Goal: Task Accomplishment & Management: Manage account settings

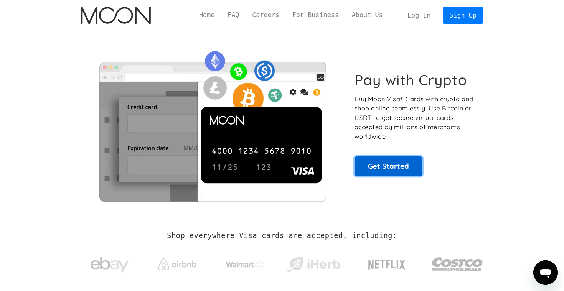
click at [368, 167] on link "Get Started" at bounding box center [389, 166] width 68 height 19
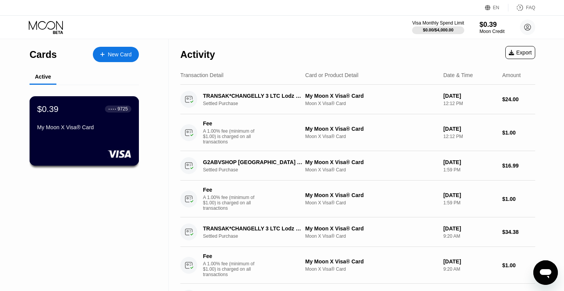
click at [119, 132] on div "My Moon X Visa® Card" at bounding box center [84, 128] width 94 height 9
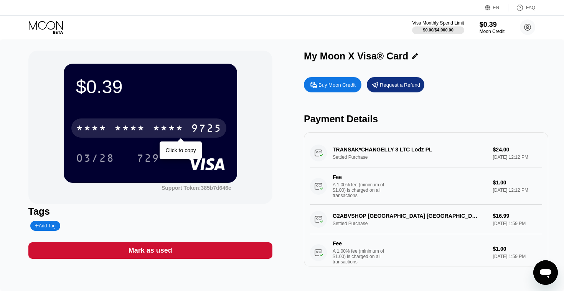
click at [205, 130] on div "9725" at bounding box center [206, 129] width 31 height 12
